Goal: Task Accomplishment & Management: Use online tool/utility

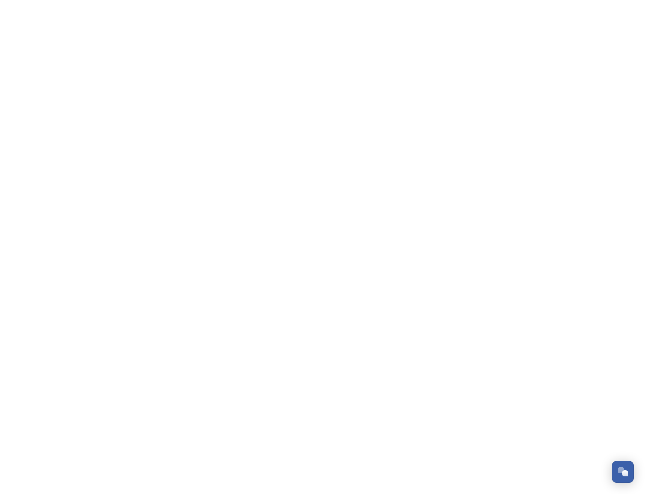
scroll to position [1279, 0]
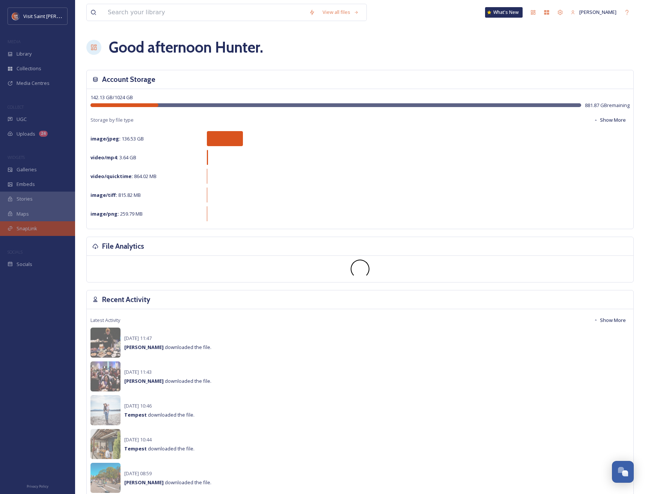
click at [24, 228] on span "SnapLink" at bounding box center [27, 228] width 21 height 7
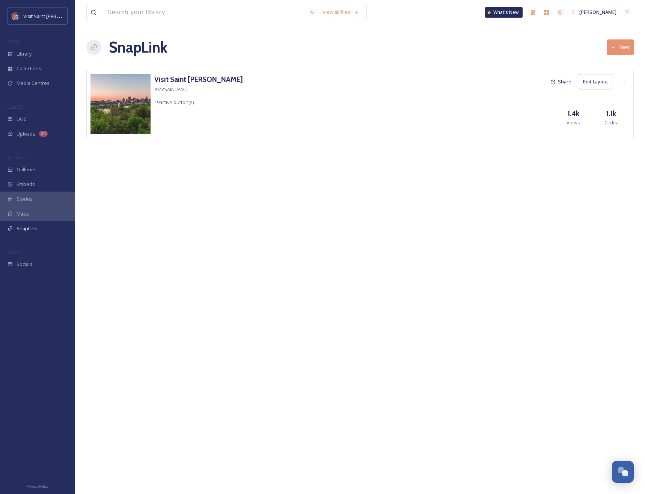
drag, startPoint x: 217, startPoint y: 84, endPoint x: 212, endPoint y: 85, distance: 5.3
click at [212, 85] on div "Visit Saint [PERSON_NAME] #MYSAINTPAUL 19 active button(s) Share Edit Layout 1.…" at bounding box center [359, 104] width 547 height 68
click at [188, 80] on h3 "Visit Saint [PERSON_NAME]" at bounding box center [198, 79] width 89 height 11
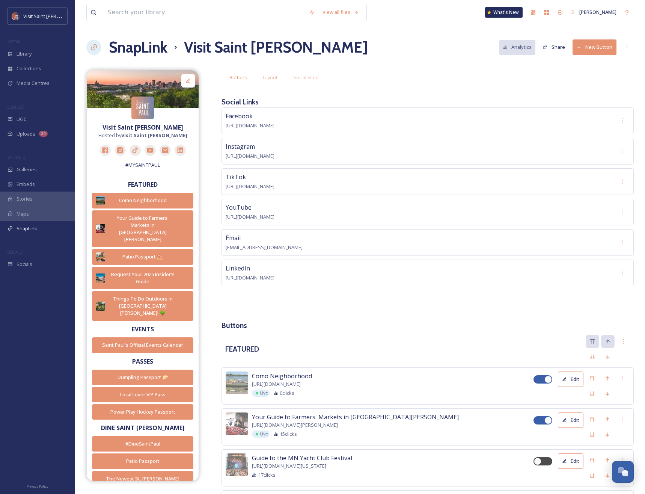
click at [582, 50] on button "New Button" at bounding box center [595, 46] width 44 height 15
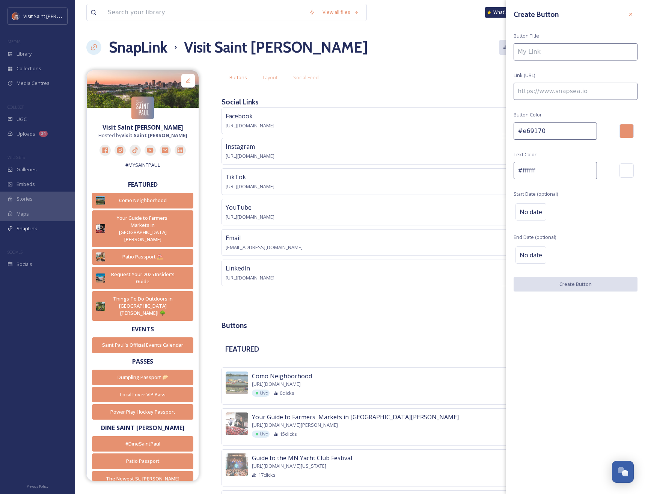
click at [540, 49] on input at bounding box center [576, 51] width 124 height 17
type input "Explore the [GEOGRAPHIC_DATA]"
click at [542, 92] on input at bounding box center [576, 91] width 124 height 17
paste input "[URL][DOMAIN_NAME]"
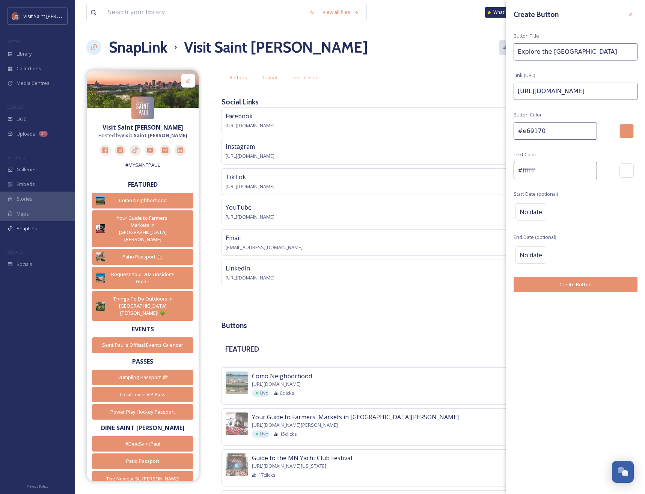
type input "[URL][DOMAIN_NAME]"
click at [607, 281] on button "Create Button" at bounding box center [576, 284] width 124 height 15
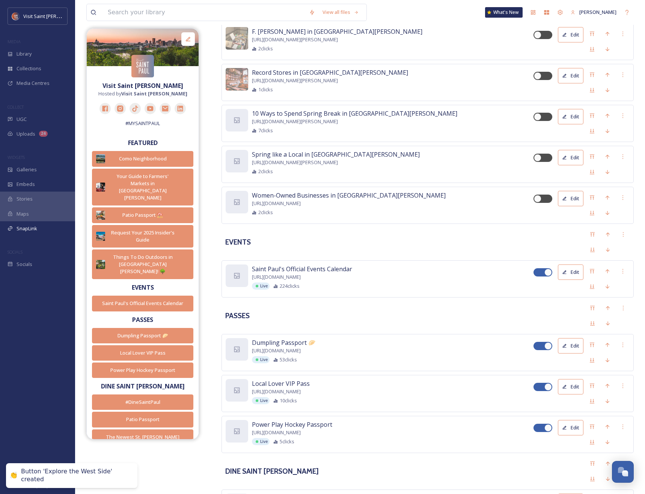
scroll to position [880, 0]
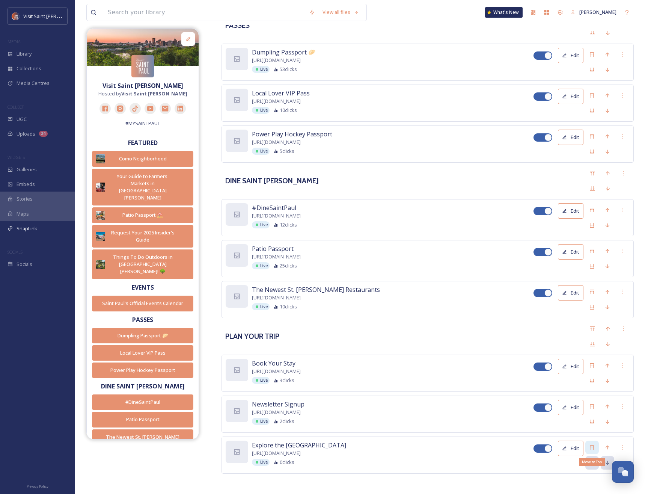
click at [592, 447] on div "Move to Top" at bounding box center [592, 447] width 14 height 14
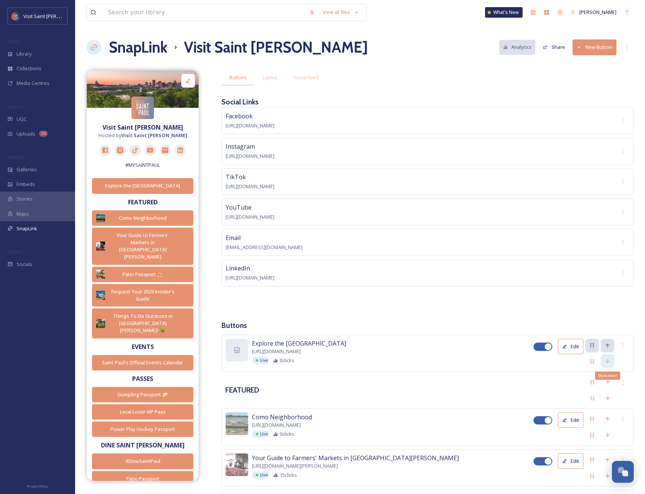
click at [606, 358] on icon at bounding box center [607, 361] width 6 height 6
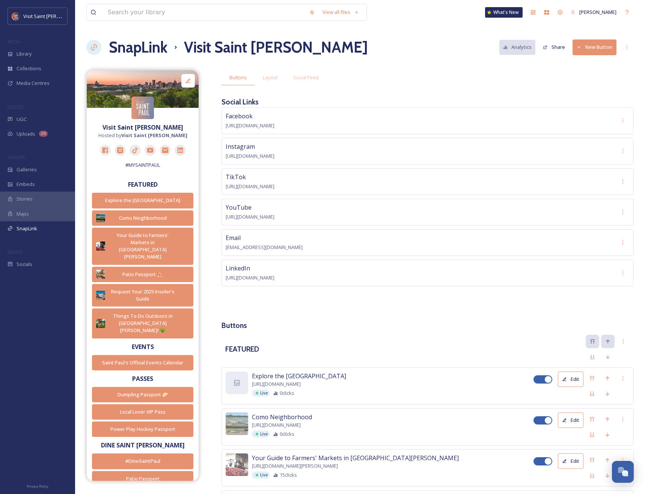
click at [285, 379] on div "Explore the [GEOGRAPHIC_DATA] [URL][DOMAIN_NAME] Live 0 clicks" at bounding box center [393, 383] width 282 height 25
click at [153, 202] on div "Explore the [GEOGRAPHIC_DATA]" at bounding box center [142, 201] width 95 height 8
click at [152, 200] on div "Explore the [GEOGRAPHIC_DATA]" at bounding box center [142, 201] width 95 height 8
